Goal: Task Accomplishment & Management: Complete application form

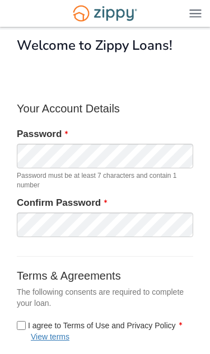
click at [145, 130] on div "Password Password must be at least 7 characters and contain 1 number" at bounding box center [104, 159] width 193 height 63
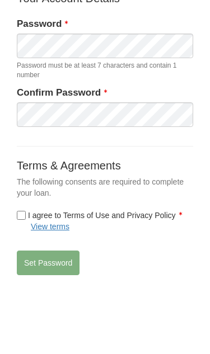
scroll to position [110, 0]
click at [20, 222] on label "I agree to Terms of Use and Privacy Policy View terms" at bounding box center [105, 221] width 176 height 22
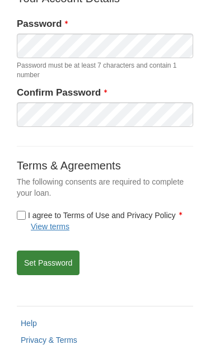
click at [33, 265] on button "Set Password" at bounding box center [48, 263] width 63 height 25
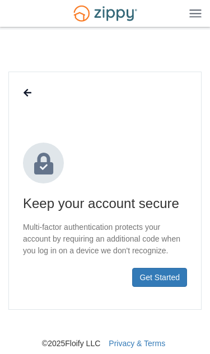
click at [152, 277] on button "Get Started" at bounding box center [159, 277] width 55 height 19
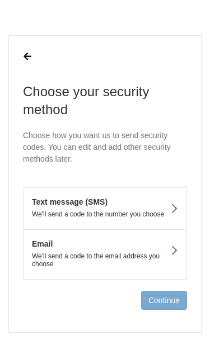
scroll to position [43, 0]
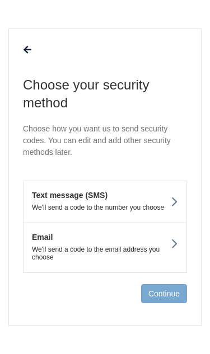
click at [64, 205] on p "We'll send a code to the number you choose" at bounding box center [100, 208] width 154 height 8
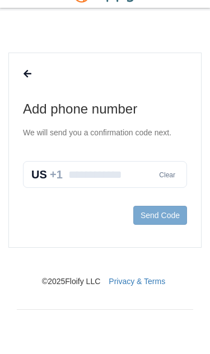
scroll to position [0, 0]
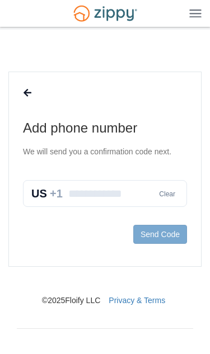
click at [49, 190] on input "text" at bounding box center [105, 193] width 164 height 27
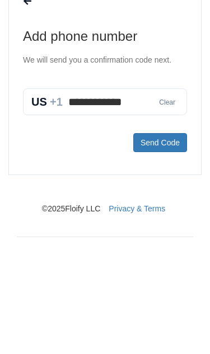
type input "**********"
click at [153, 225] on button "Send Code" at bounding box center [160, 234] width 54 height 19
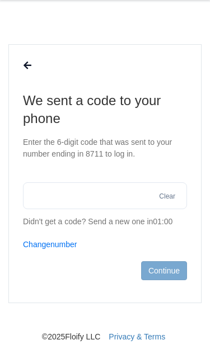
scroll to position [27, 0]
click at [30, 192] on input "text" at bounding box center [105, 195] width 164 height 27
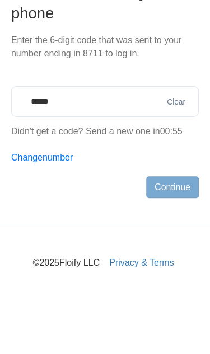
type input "******"
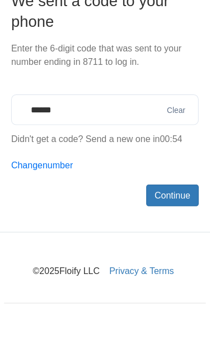
scroll to position [83, 0]
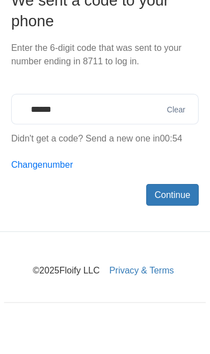
click at [171, 206] on button "Continue" at bounding box center [164, 215] width 46 height 19
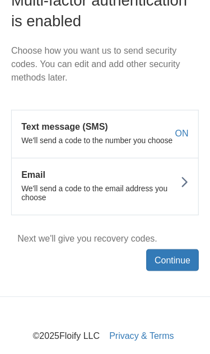
click at [141, 263] on button "Continue" at bounding box center [164, 272] width 46 height 19
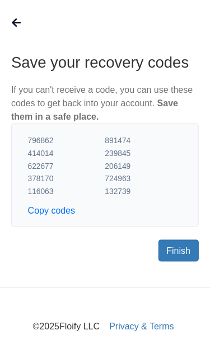
scroll to position [73, 0]
click at [49, 185] on button "Copy codes" at bounding box center [57, 183] width 41 height 11
click at [158, 216] on link "Finish" at bounding box center [169, 219] width 35 height 19
